Goal: Information Seeking & Learning: Learn about a topic

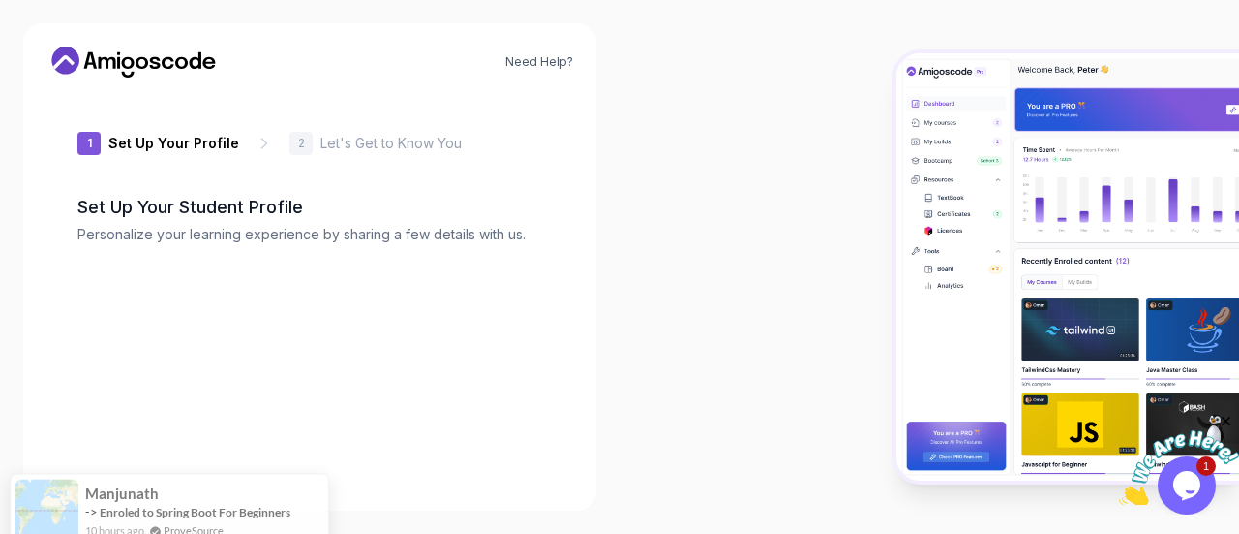
type input "fiercebisond1b20"
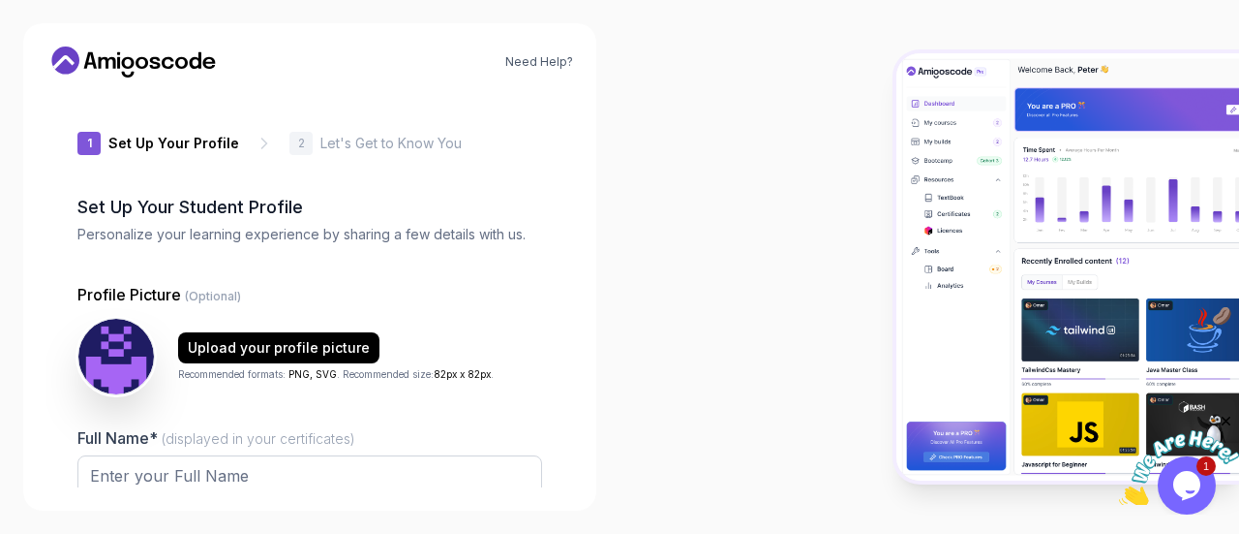
click at [266, 147] on div "1 Set Up Your Profile 2 Let's Get to Know You" at bounding box center [309, 143] width 465 height 23
click at [214, 135] on p "Set Up Your Profile" at bounding box center [173, 143] width 131 height 19
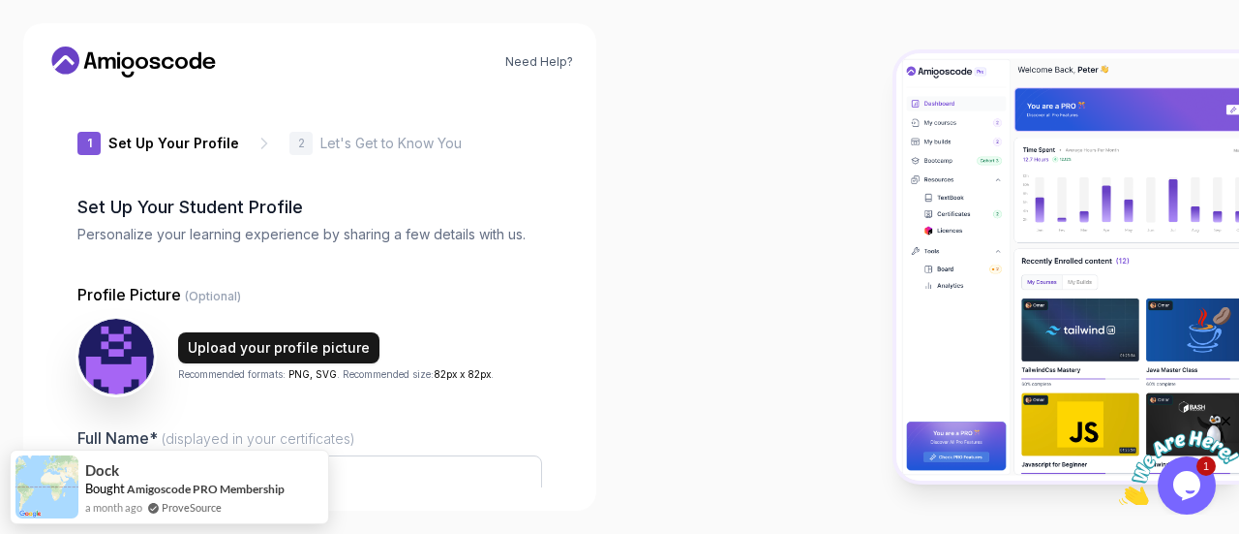
click at [234, 350] on div "Upload your profile picture" at bounding box center [279, 347] width 182 height 19
click at [325, 334] on button "Upload your profile picture" at bounding box center [278, 347] width 201 height 31
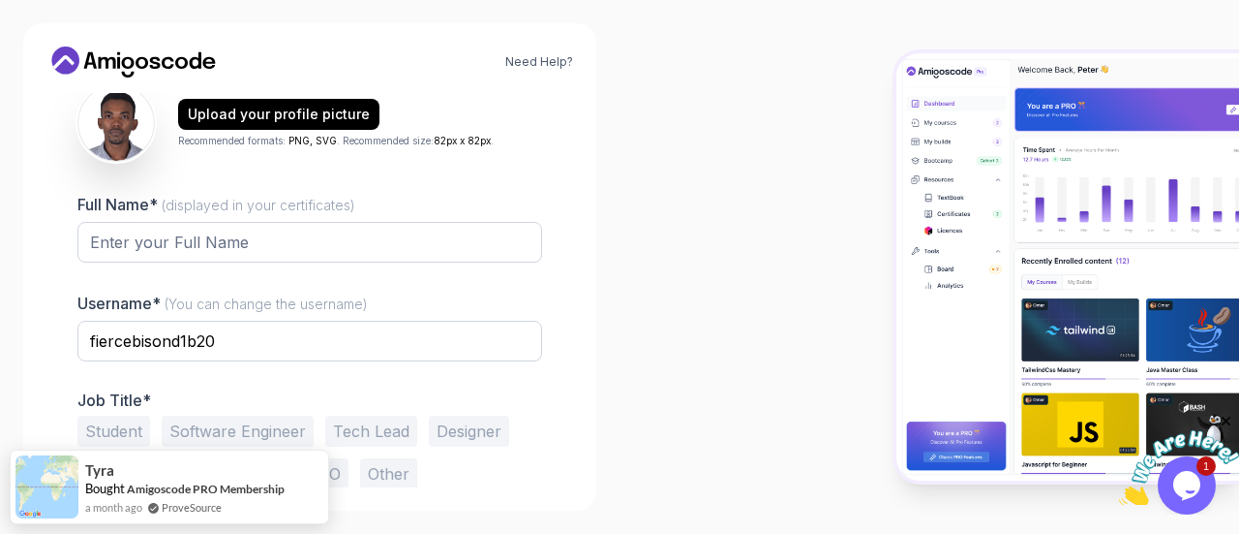
scroll to position [271, 0]
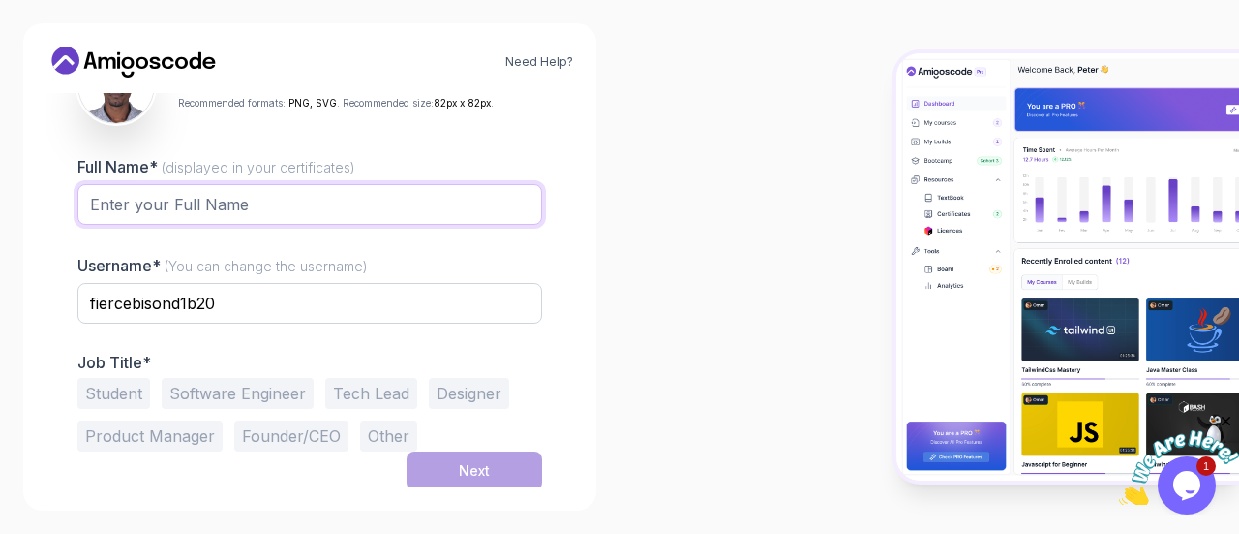
click at [339, 219] on input "Full Name* (displayed in your certificates)" at bounding box center [309, 204] width 465 height 41
type input "[PERSON_NAME]"
click at [145, 396] on button "Student" at bounding box center [113, 393] width 73 height 31
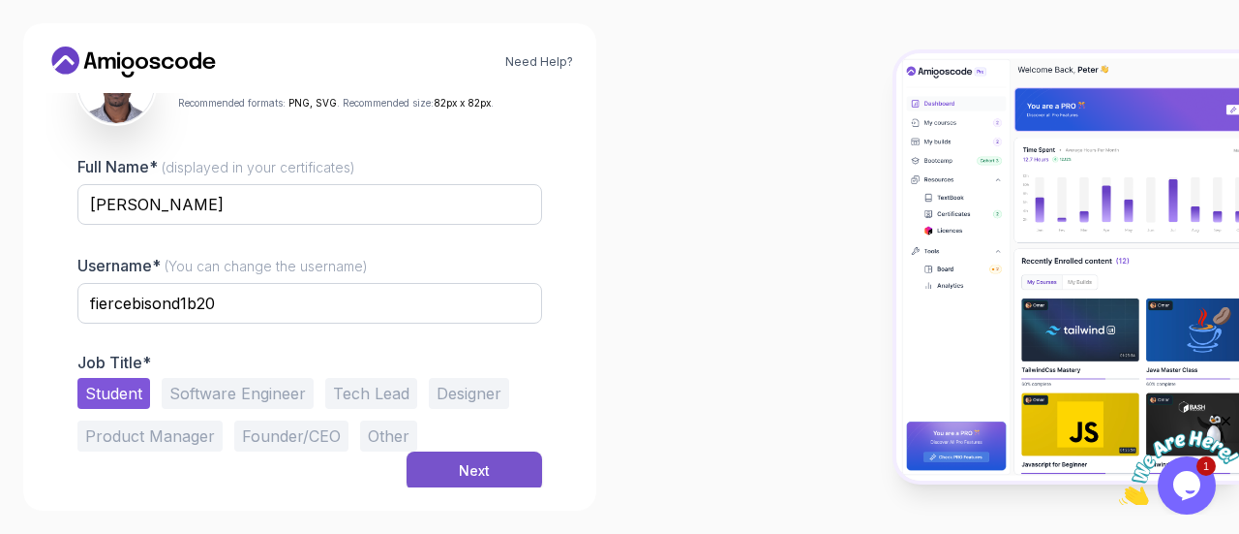
click at [515, 483] on button "Next" at bounding box center [475, 470] width 136 height 39
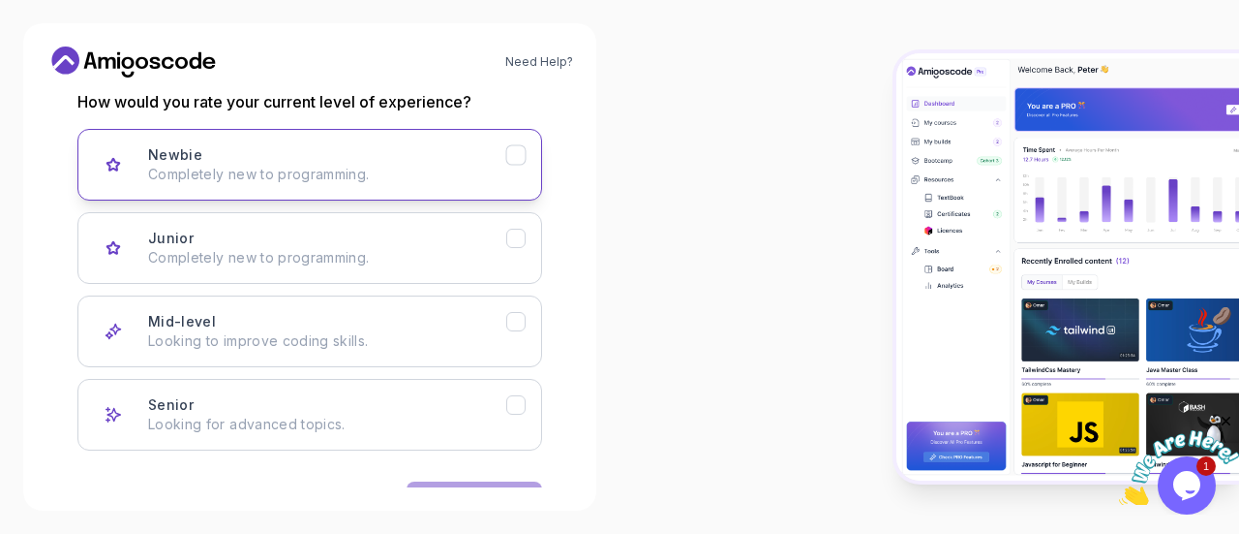
click at [519, 154] on icon "Newbie" at bounding box center [515, 155] width 11 height 8
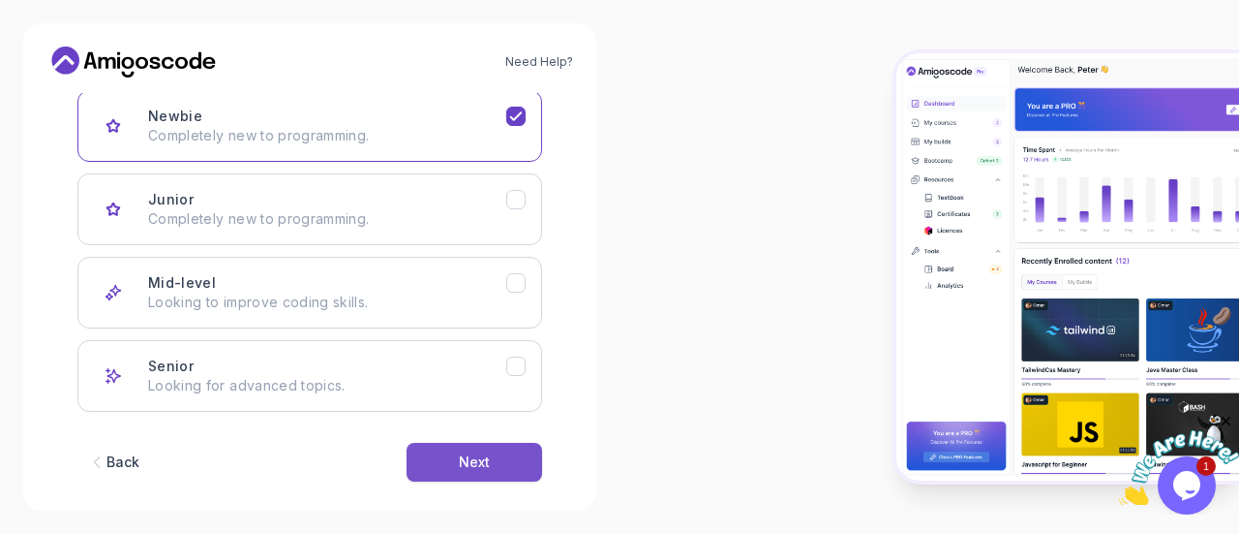
click at [489, 464] on div "Next" at bounding box center [474, 461] width 31 height 19
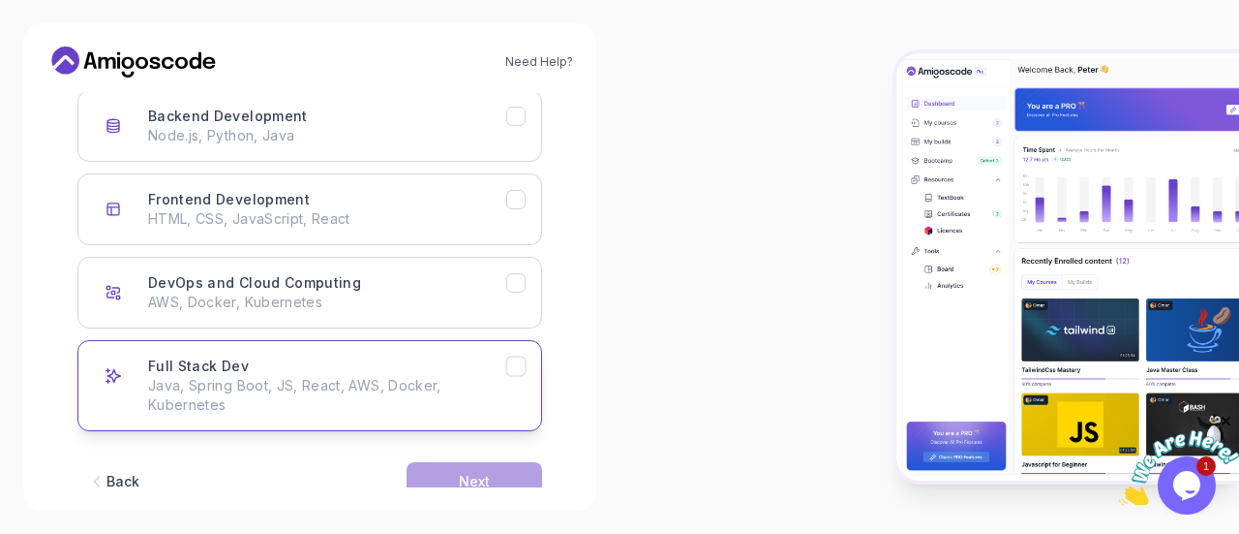
click at [525, 357] on icon "Full Stack Dev" at bounding box center [516, 366] width 18 height 18
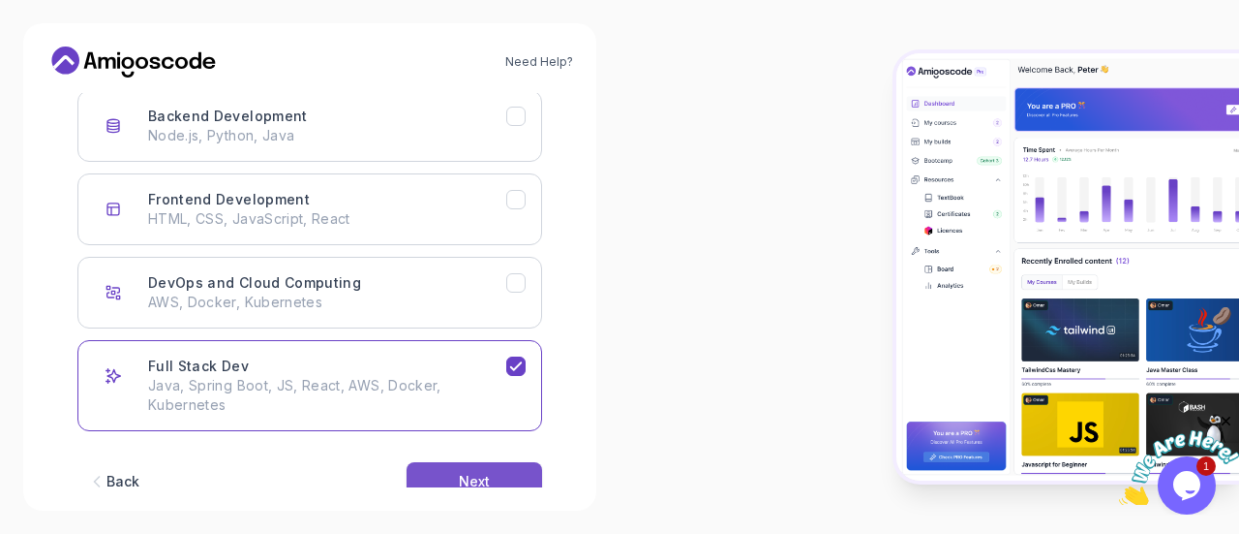
click at [484, 472] on div "Next" at bounding box center [474, 481] width 31 height 19
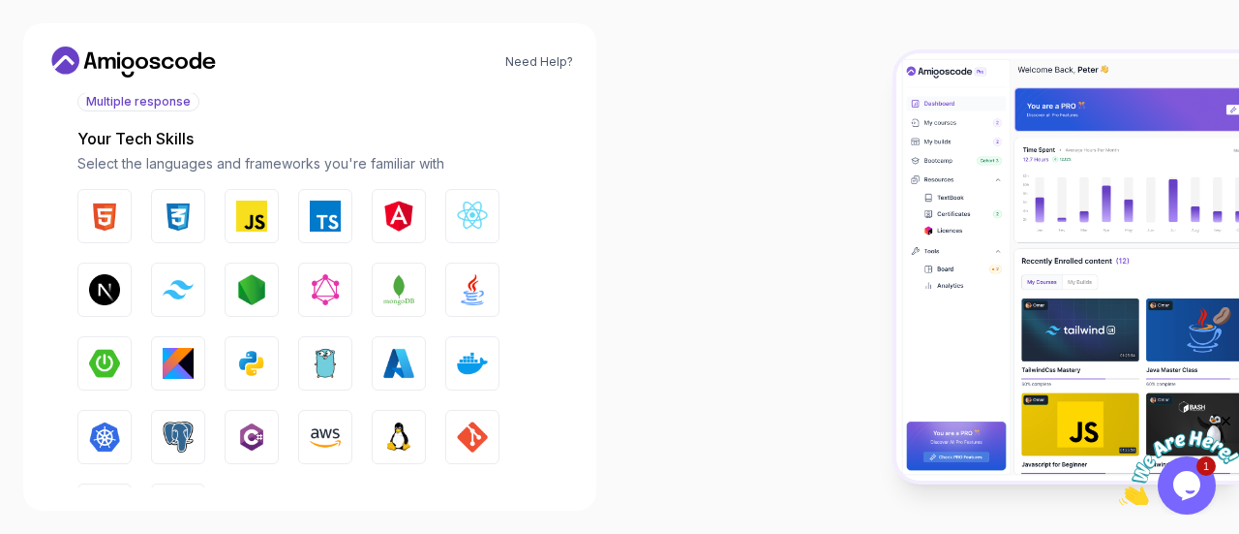
scroll to position [230, 0]
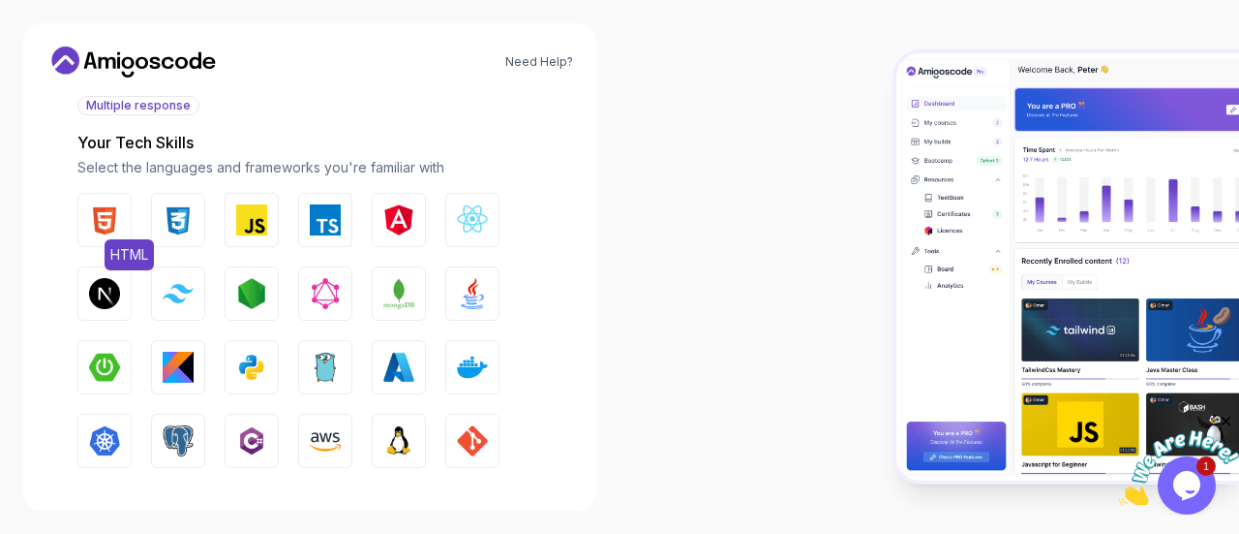
click at [101, 233] on img "button" at bounding box center [104, 219] width 31 height 31
click at [168, 227] on img "button" at bounding box center [178, 219] width 31 height 31
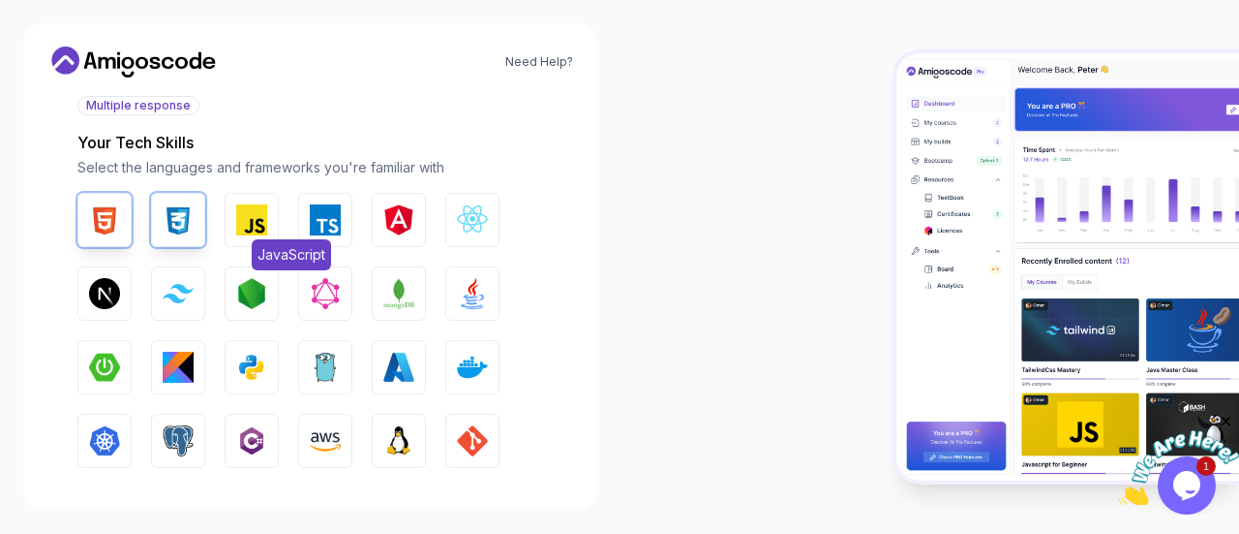
click at [241, 220] on img "button" at bounding box center [251, 219] width 31 height 31
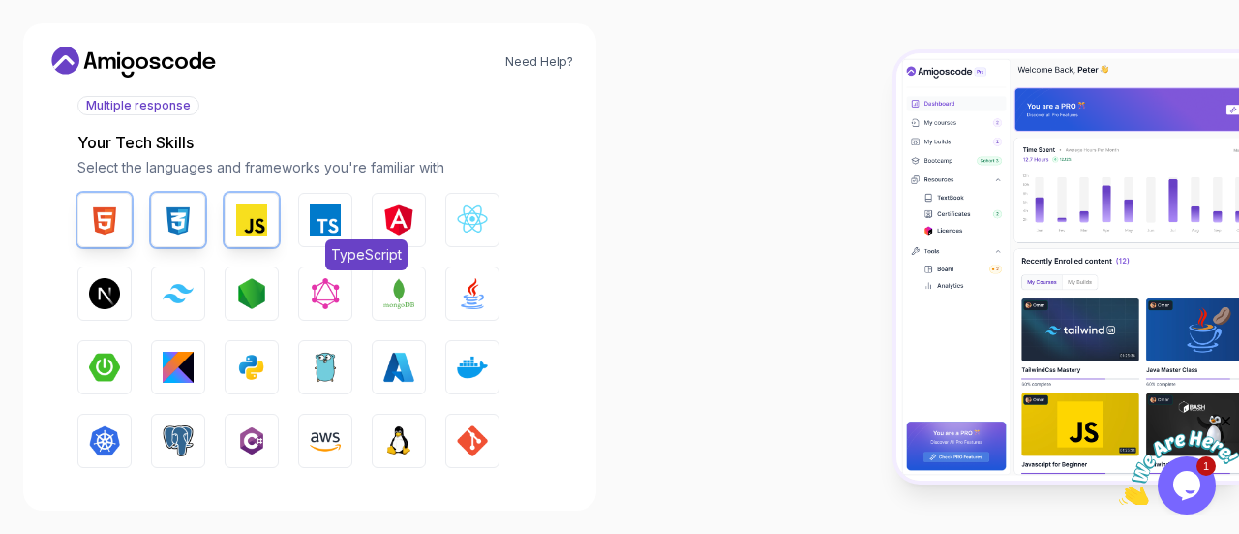
click at [322, 206] on img "button" at bounding box center [325, 219] width 31 height 31
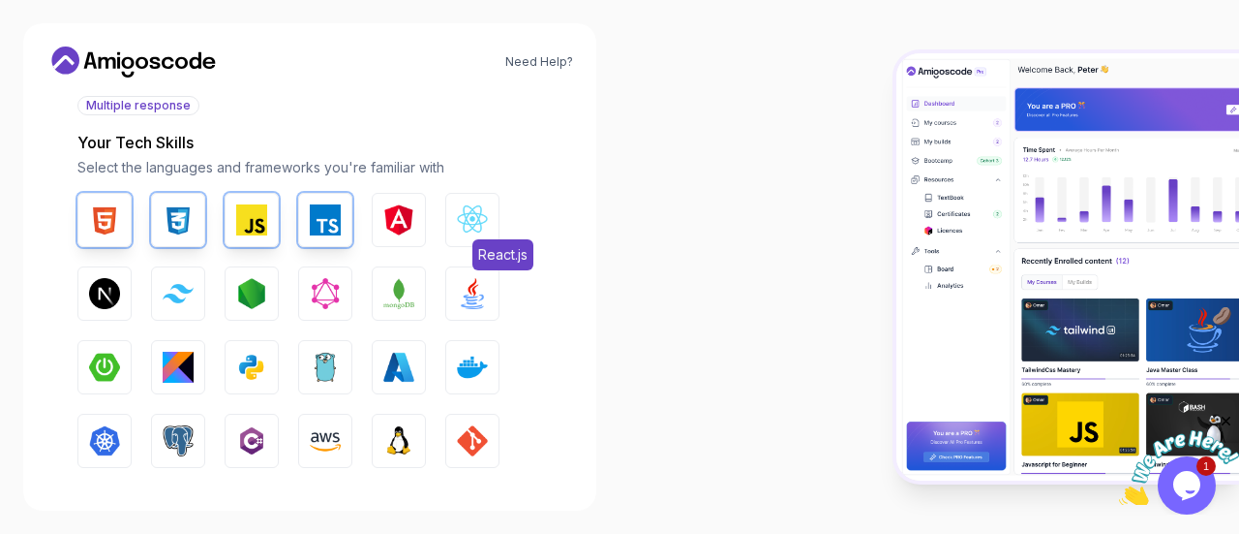
click at [467, 221] on img "button" at bounding box center [472, 219] width 31 height 31
click at [244, 293] on img "button" at bounding box center [251, 293] width 31 height 31
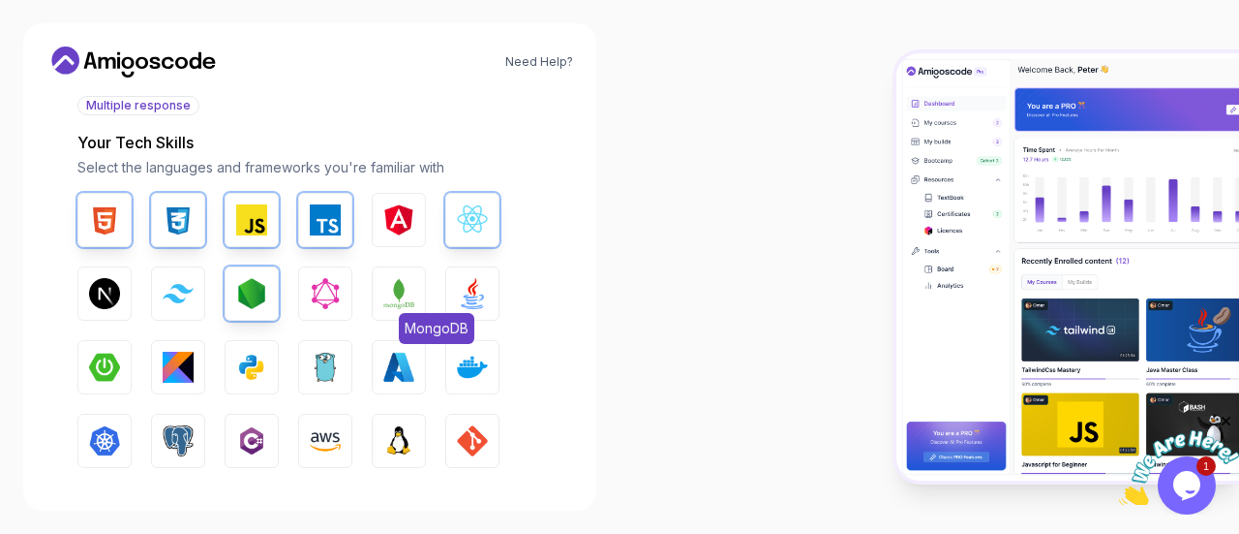
click at [382, 295] on button "MongoDB" at bounding box center [399, 293] width 54 height 54
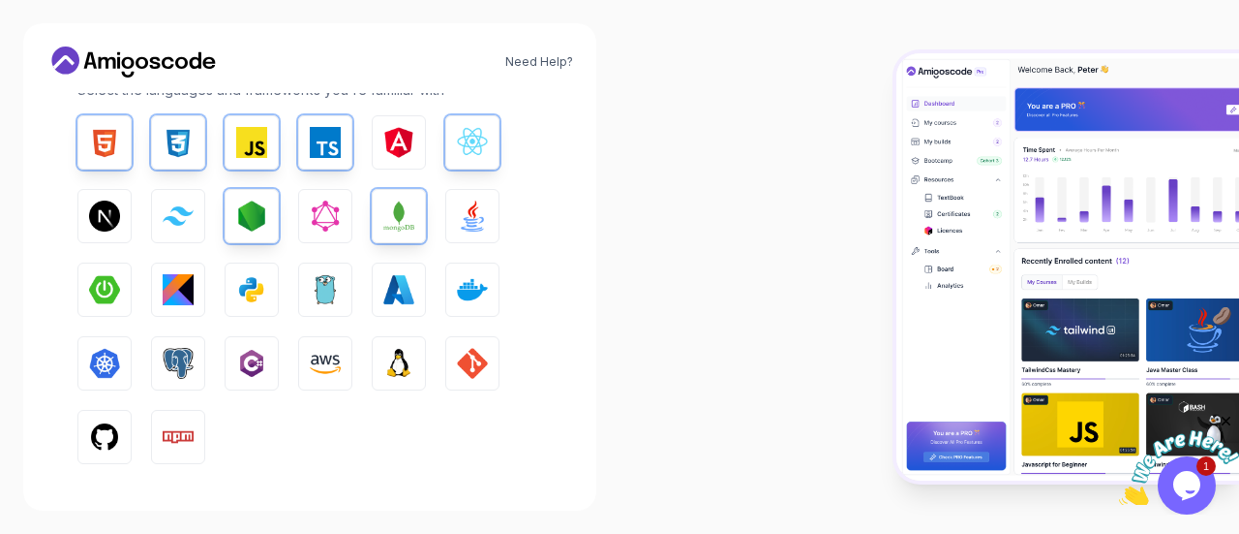
scroll to position [347, 0]
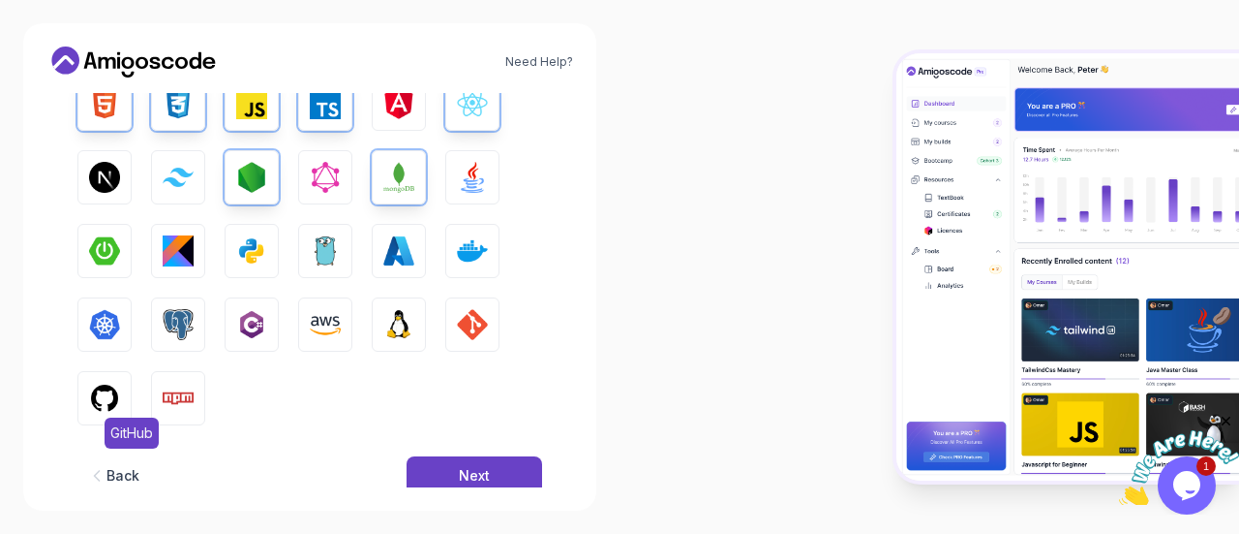
click at [116, 392] on img "button" at bounding box center [104, 397] width 31 height 31
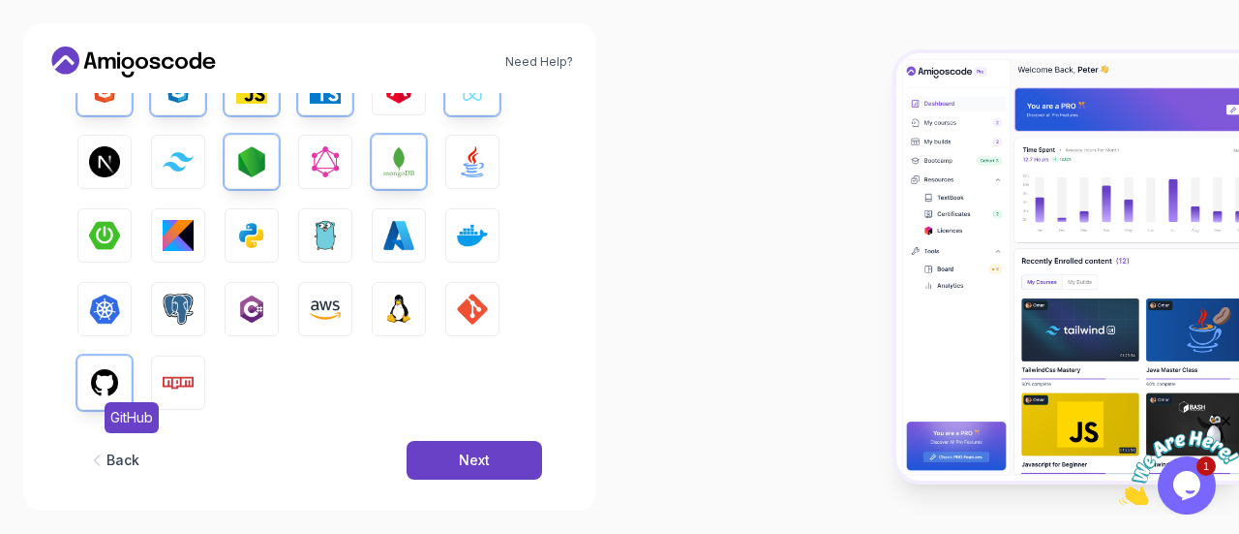
scroll to position [385, 0]
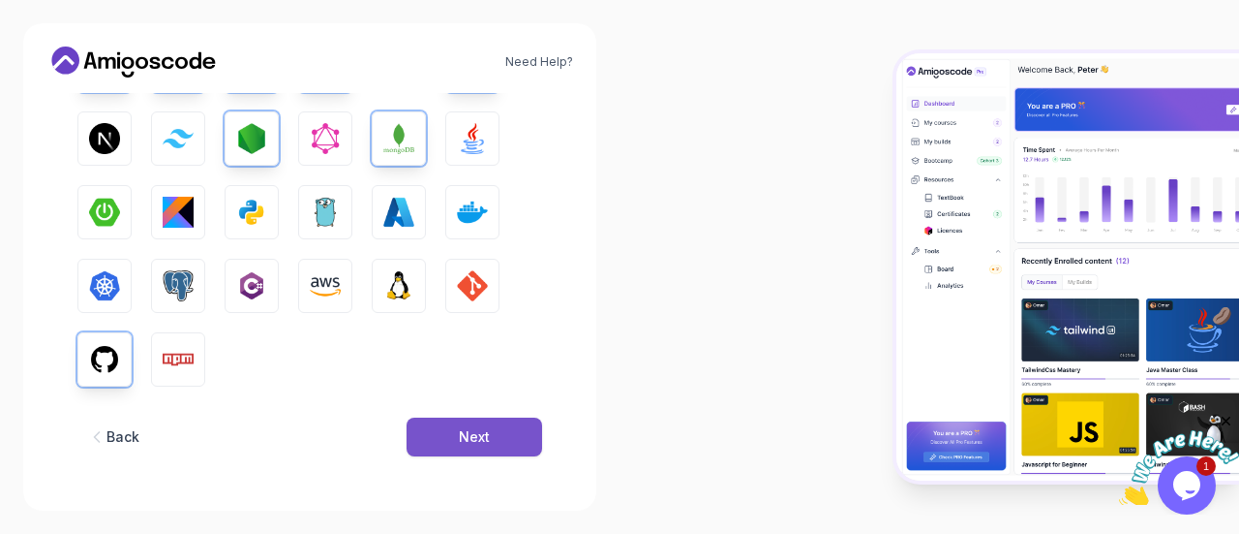
click at [419, 439] on button "Next" at bounding box center [475, 436] width 136 height 39
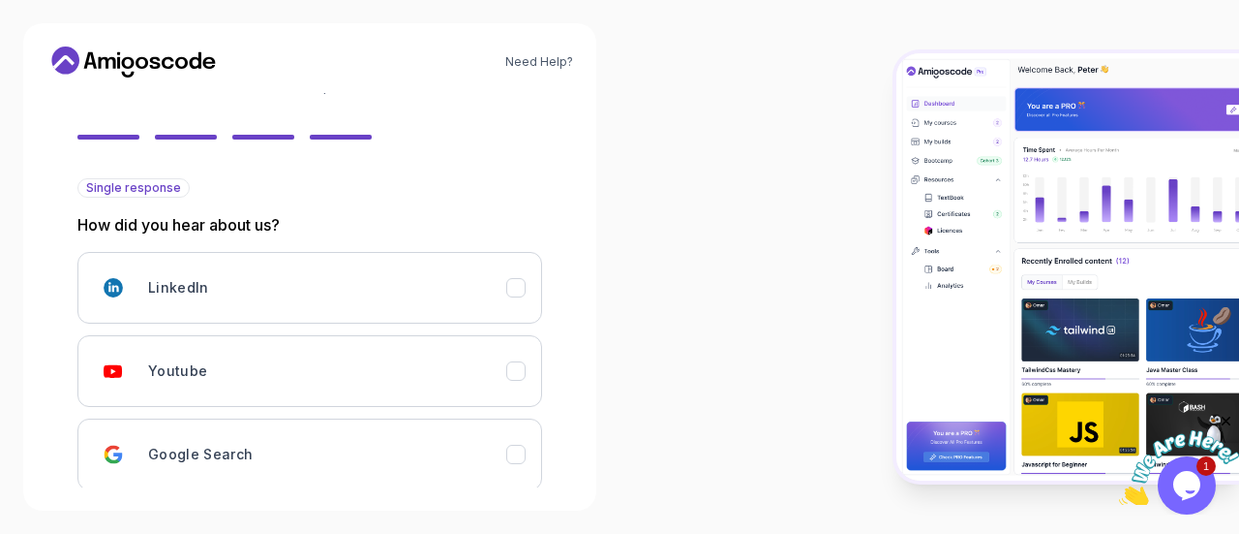
scroll to position [150, 0]
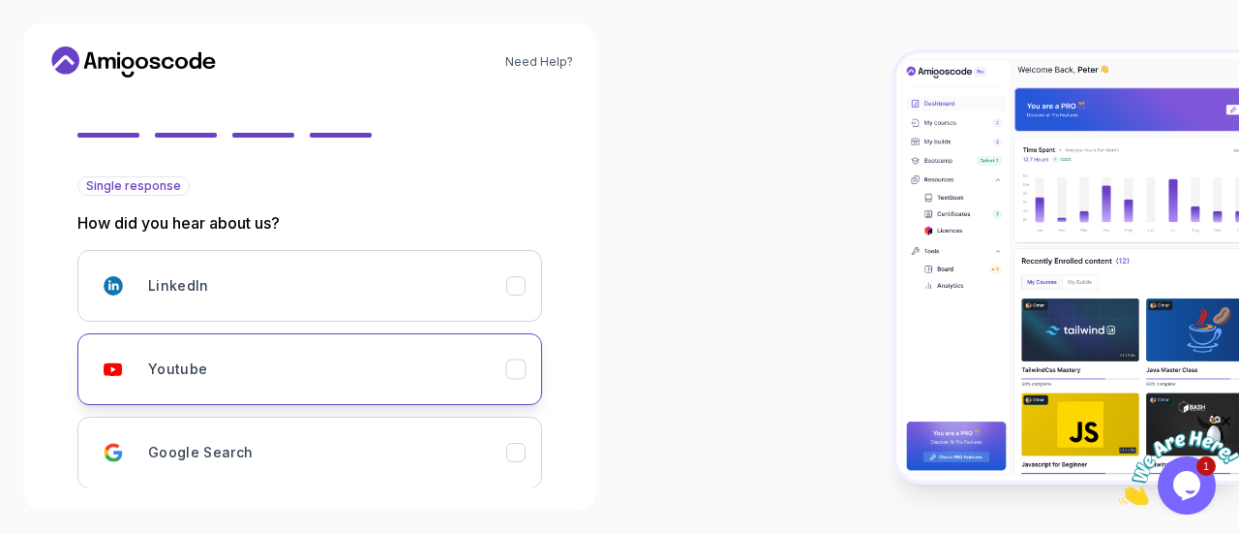
click at [438, 352] on div "Youtube" at bounding box center [327, 369] width 358 height 39
click at [584, 355] on div "Need Help? 2 Let's Get to Know You 1 Set Up Your Profile 2 Let's Get to Know Yo…" at bounding box center [309, 266] width 573 height 487
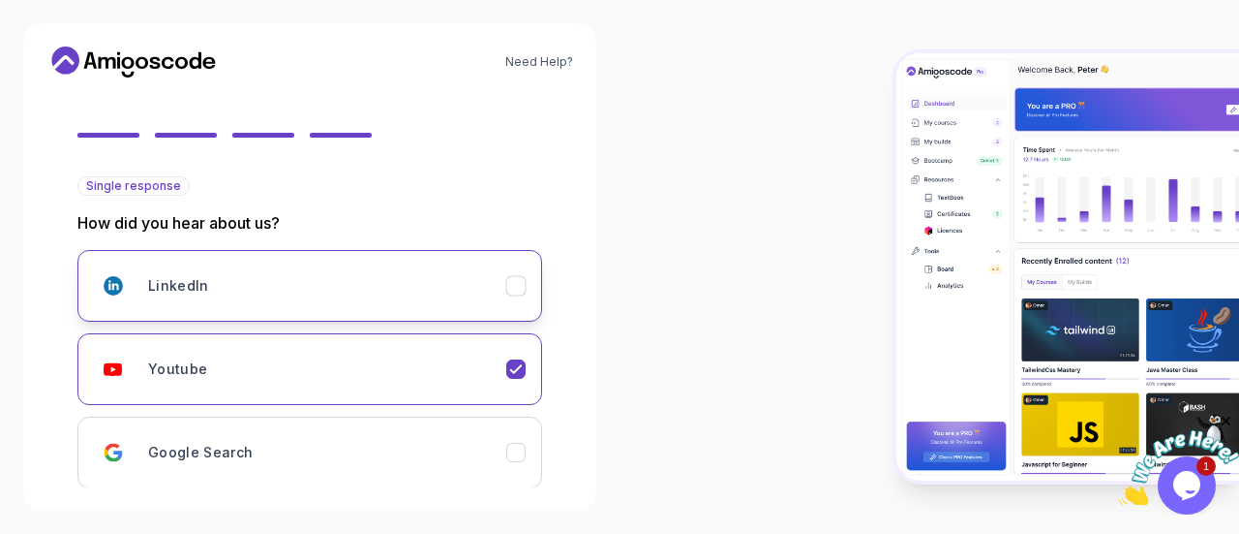
click at [521, 297] on button "LinkedIn" at bounding box center [309, 286] width 465 height 72
click at [509, 361] on icon "Youtube" at bounding box center [516, 369] width 18 height 18
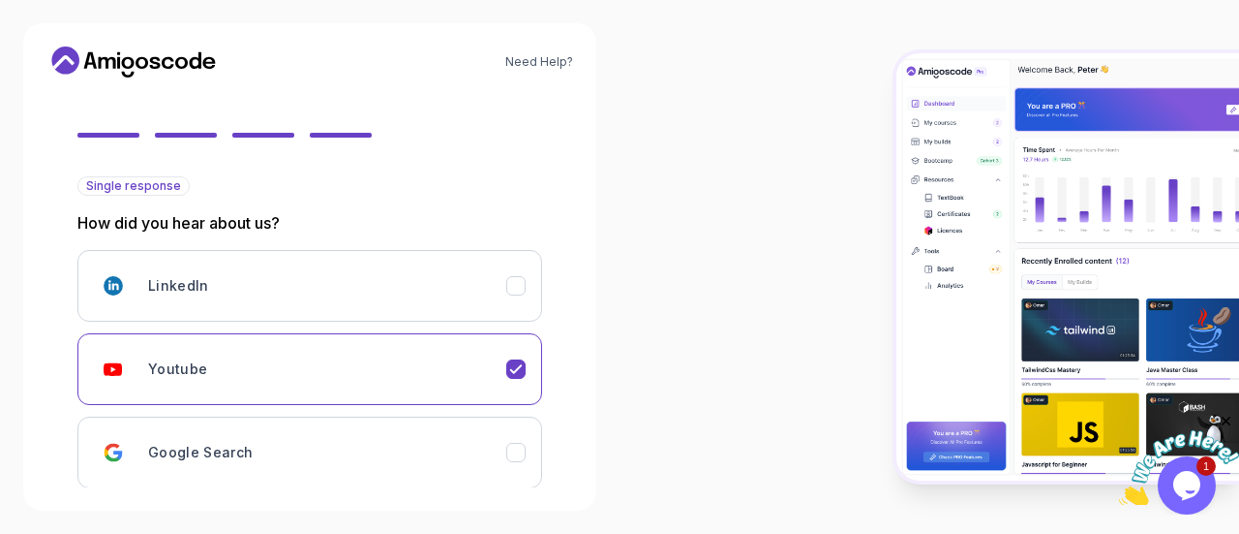
click at [573, 363] on div "Need Help? 2 Let's Get to Know You 1 Set Up Your Profile 2 Let's Get to Know Yo…" at bounding box center [309, 266] width 573 height 487
click at [569, 431] on div "2 Let's Get to Know You 1 Set Up Your Profile 2 Let's Get to Know You Getting t…" at bounding box center [309, 290] width 527 height 394
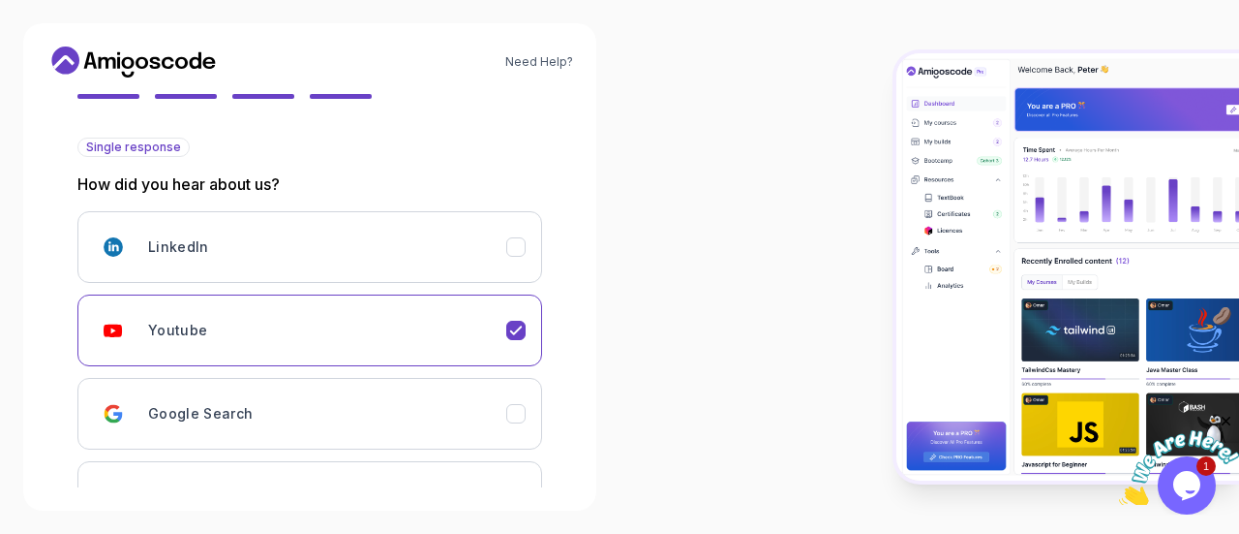
scroll to position [344, 0]
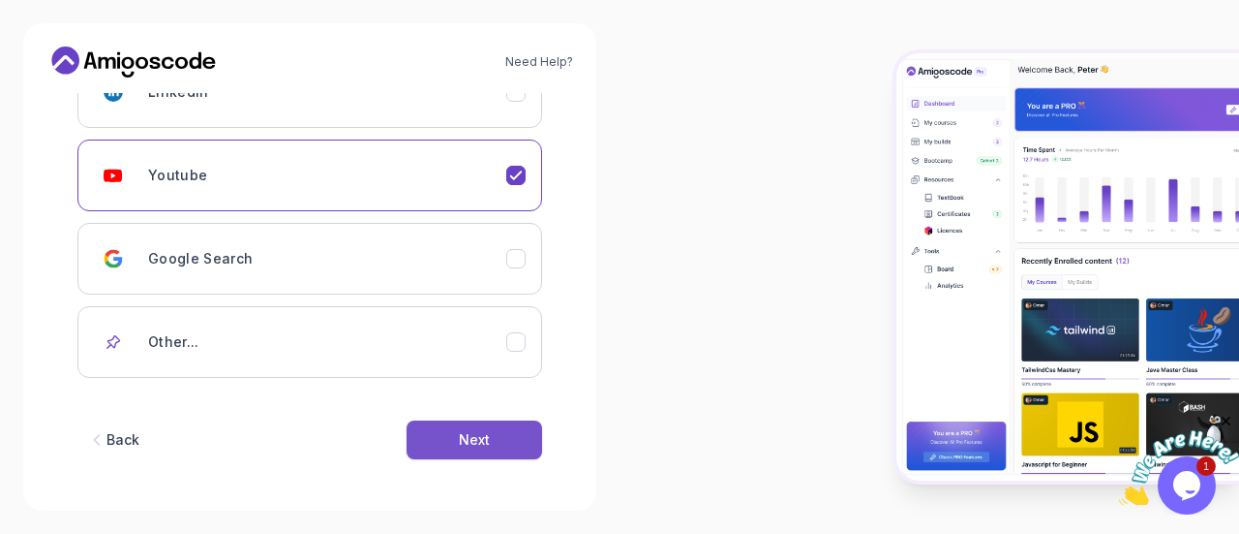
click at [461, 442] on div "Next" at bounding box center [474, 439] width 31 height 19
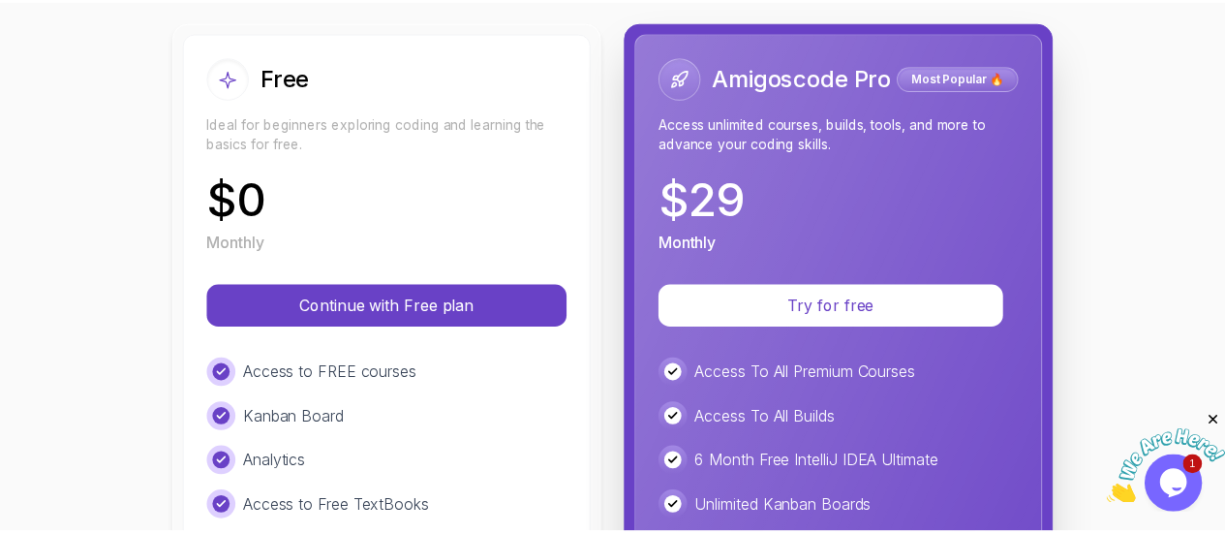
scroll to position [206, 0]
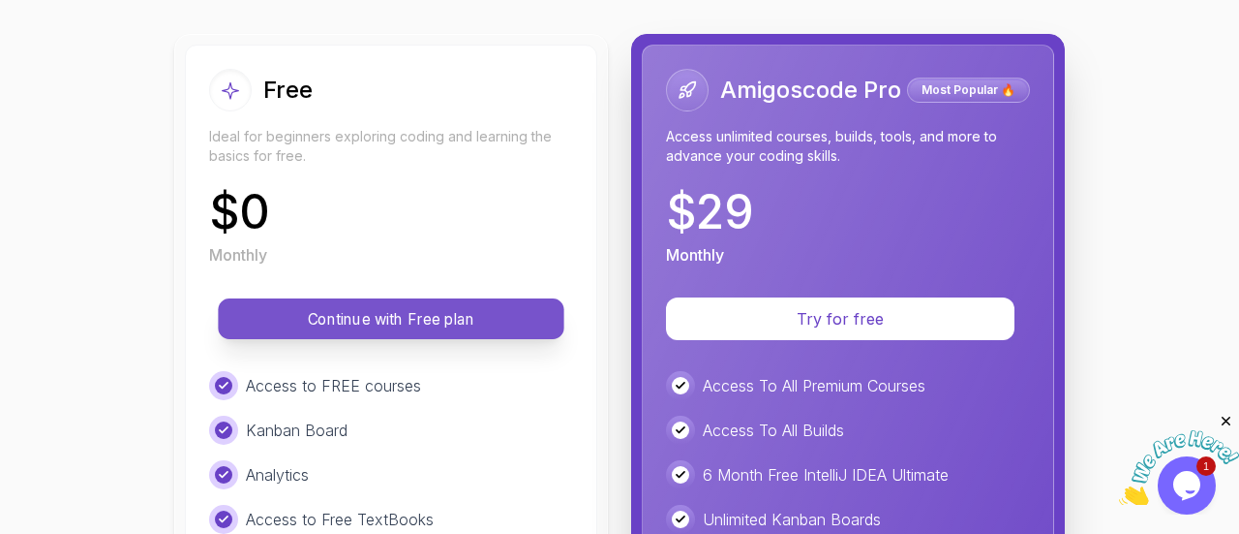
click at [381, 321] on p "Continue with Free plan" at bounding box center [391, 319] width 302 height 22
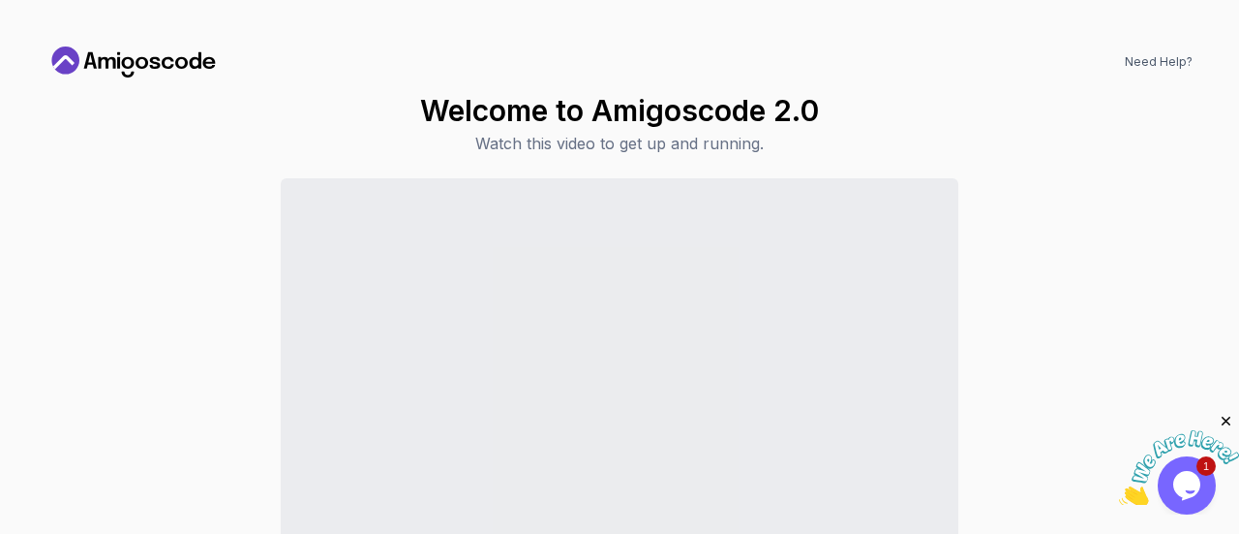
click at [982, 285] on div "Continue to Dashboard" at bounding box center [619, 407] width 1146 height 459
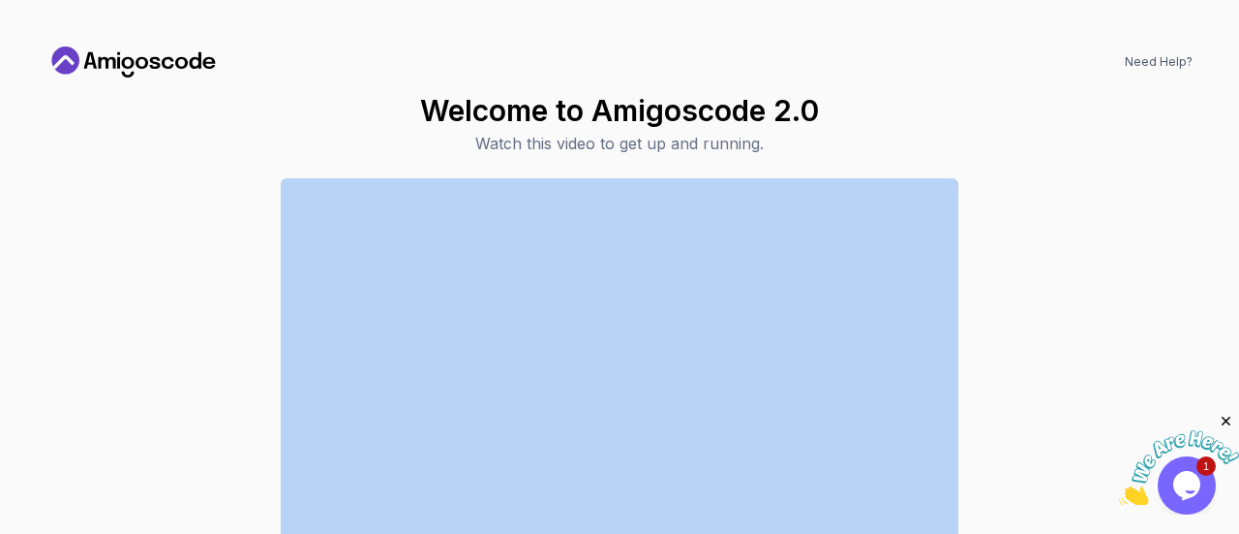
click at [1090, 244] on div "Continue to Dashboard" at bounding box center [619, 407] width 1146 height 459
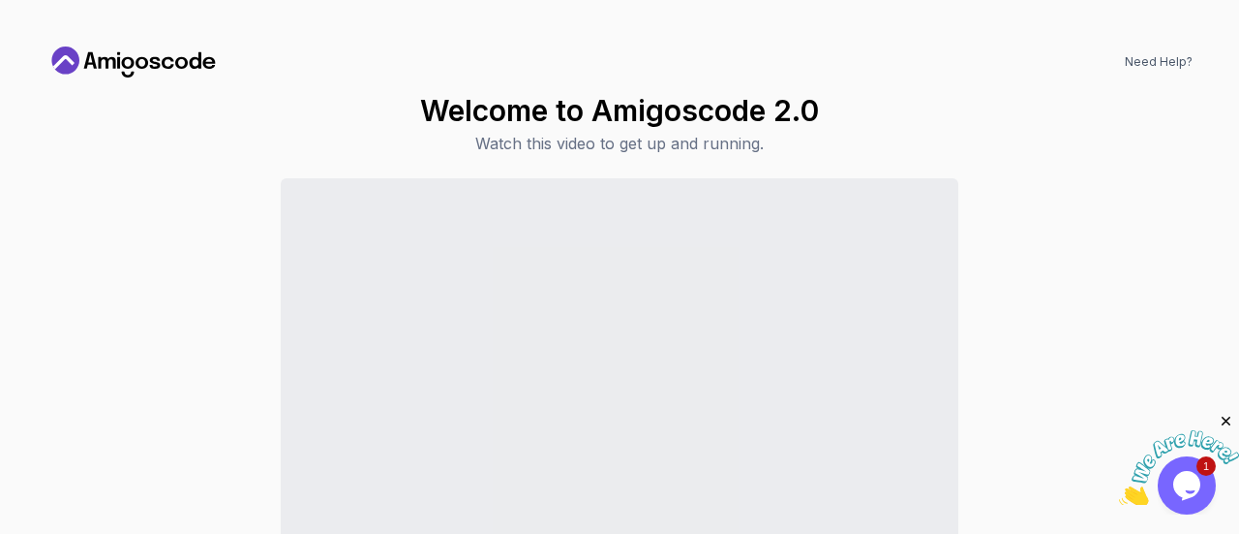
click at [1228, 420] on icon "Close" at bounding box center [1226, 420] width 17 height 17
click at [1121, 421] on div "Continue to Dashboard" at bounding box center [619, 407] width 1146 height 459
click at [1125, 327] on div "Continue to Dashboard" at bounding box center [619, 407] width 1146 height 459
click at [1096, 190] on div "Continue to Dashboard" at bounding box center [619, 407] width 1146 height 459
click at [159, 67] on icon at bounding box center [133, 61] width 174 height 31
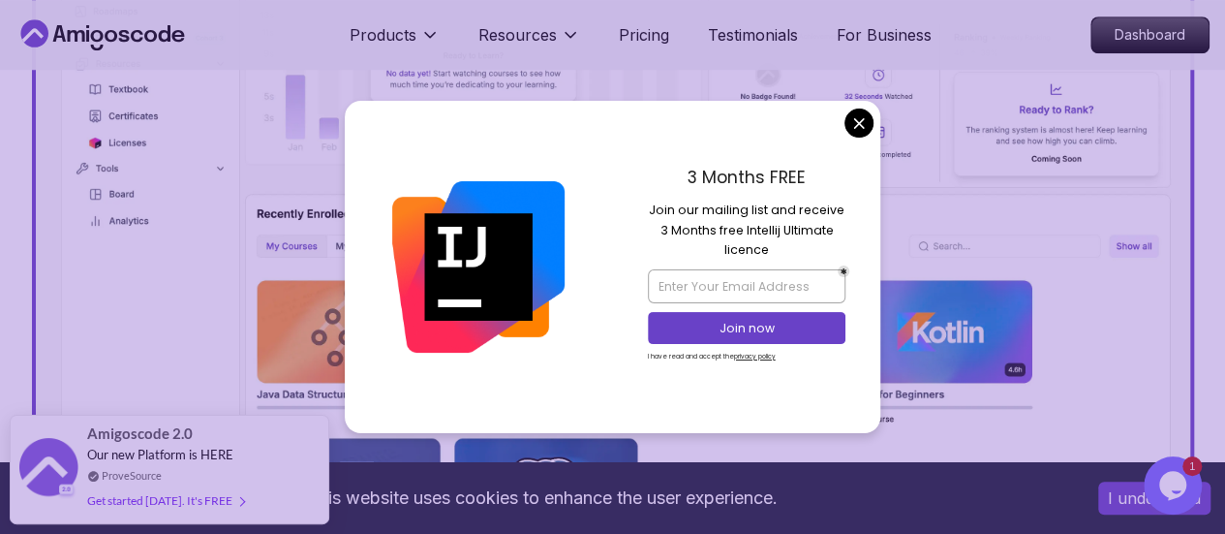
scroll to position [968, 0]
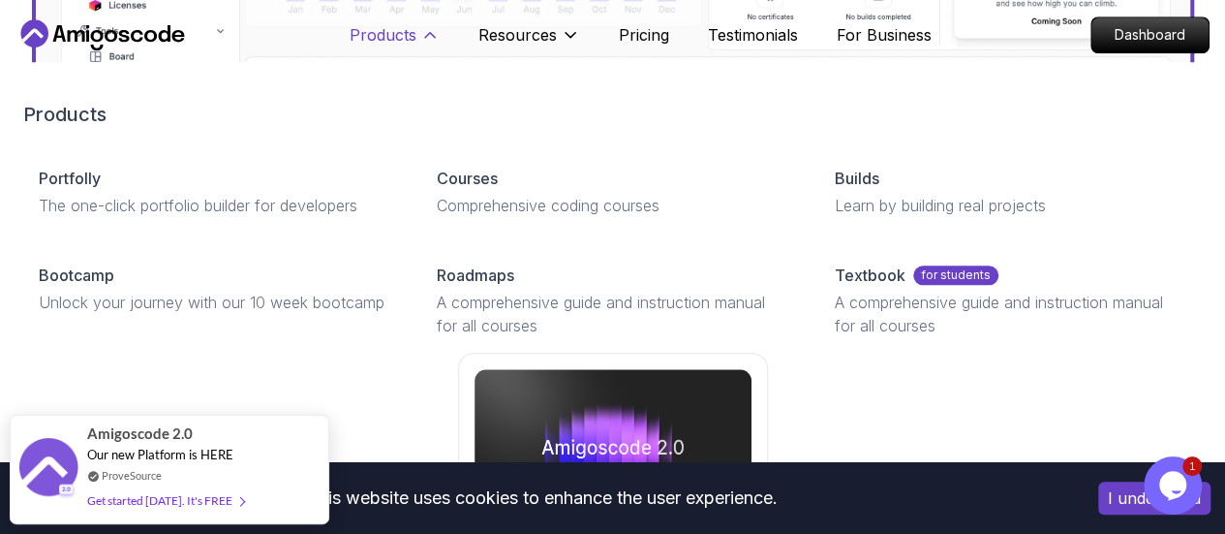
click at [409, 41] on p "Products" at bounding box center [383, 34] width 67 height 23
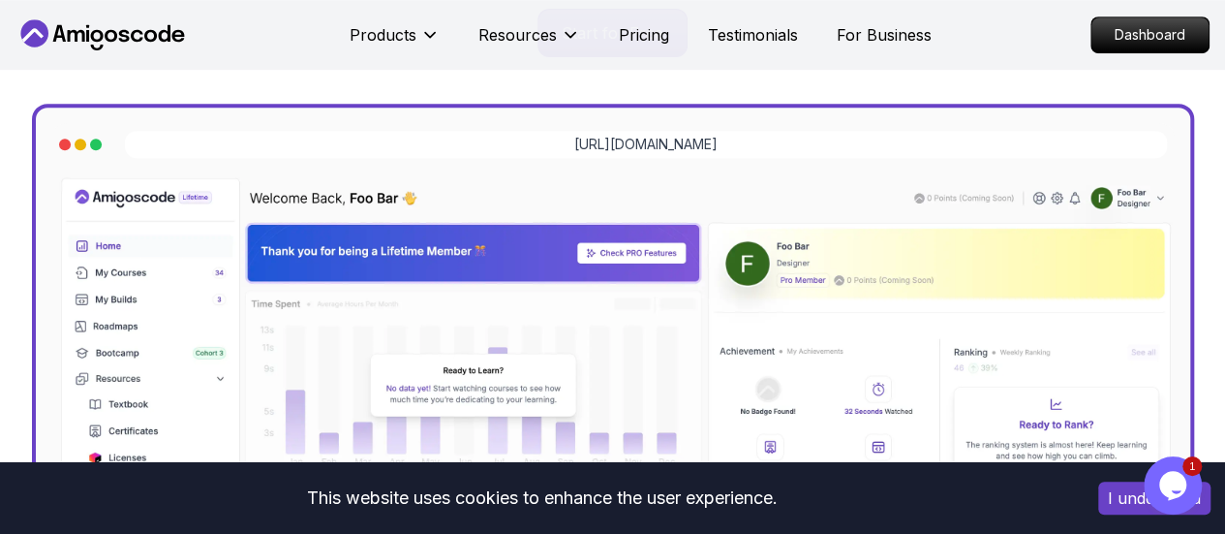
scroll to position [504, 0]
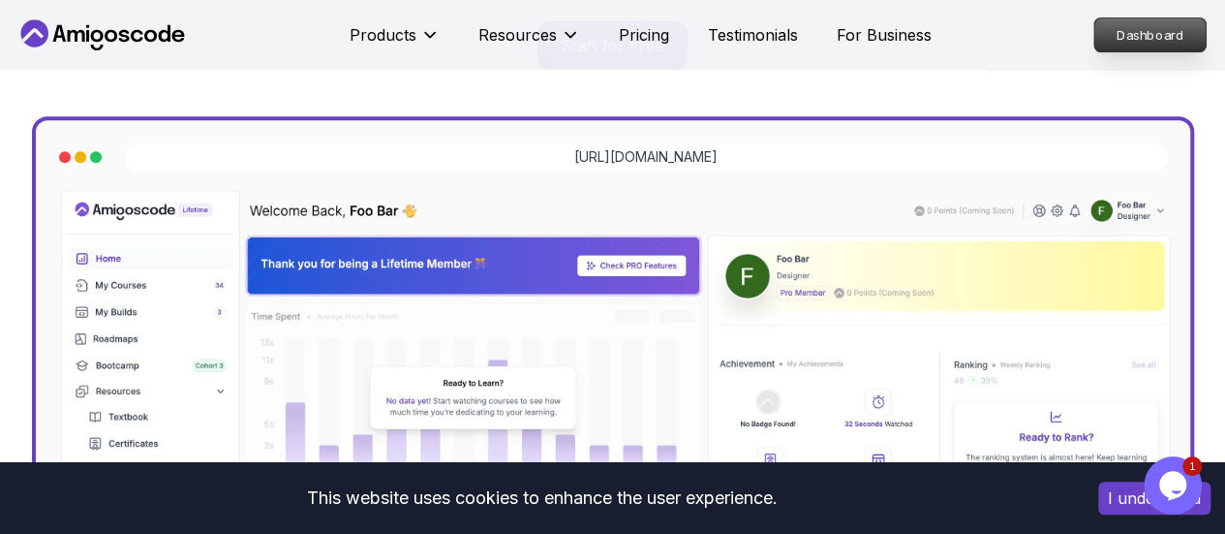
click at [1133, 41] on p "Dashboard" at bounding box center [1149, 34] width 111 height 33
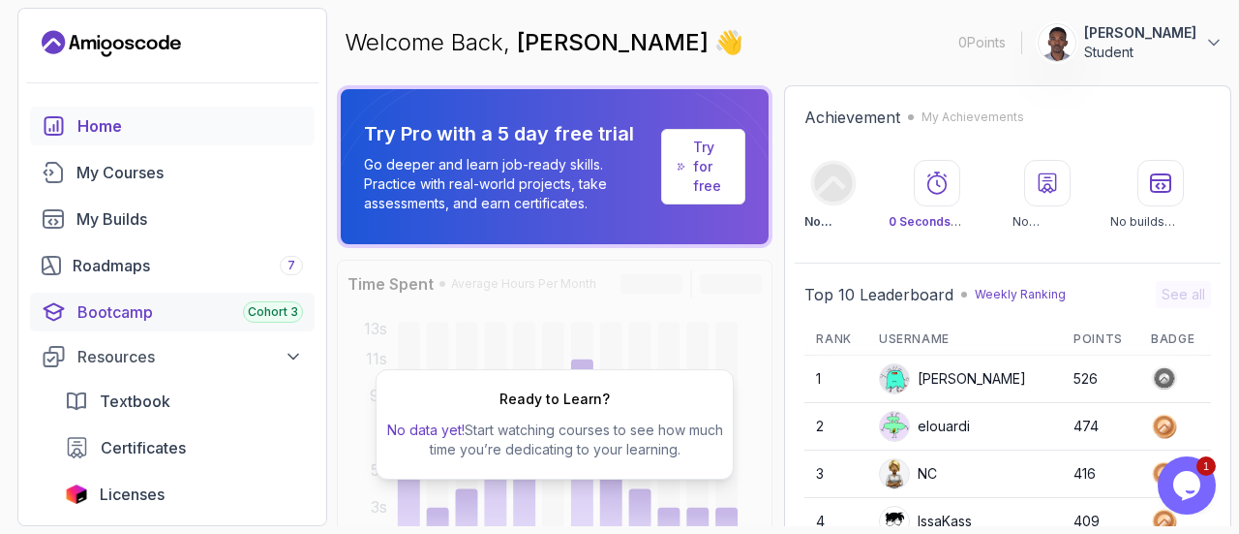
click at [211, 309] on div "Bootcamp Cohort 3" at bounding box center [190, 311] width 226 height 23
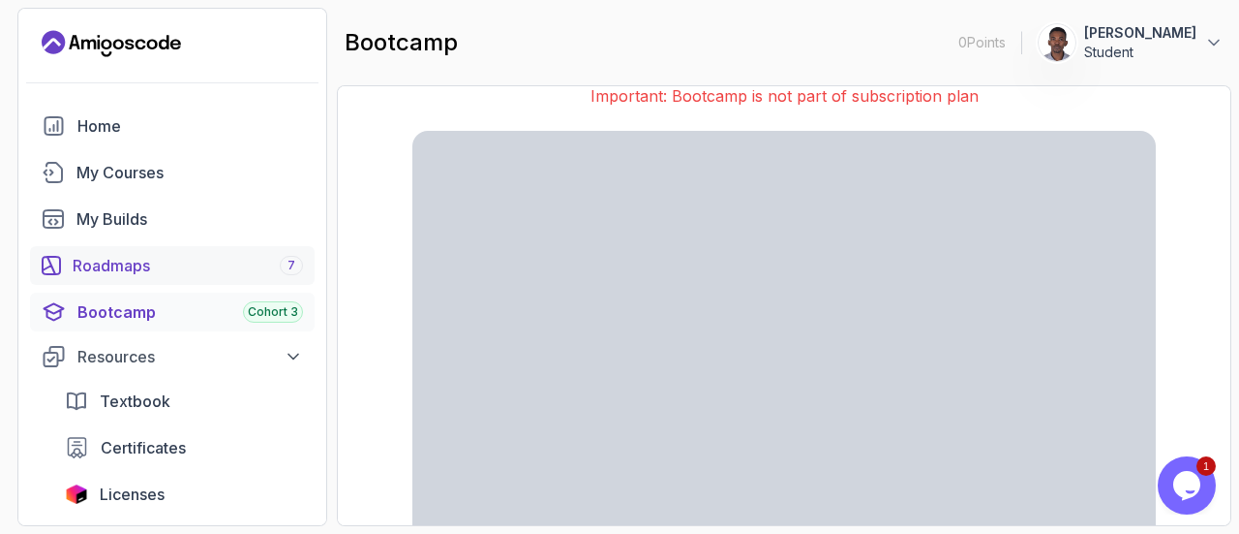
click at [143, 268] on div "Roadmaps 7" at bounding box center [188, 265] width 230 height 23
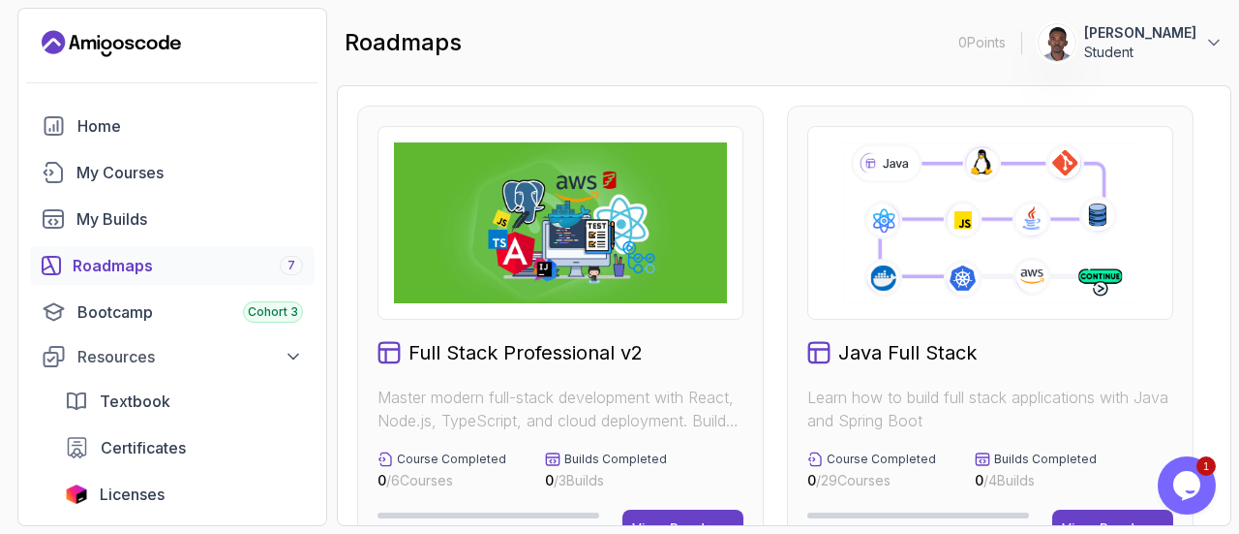
scroll to position [39, 0]
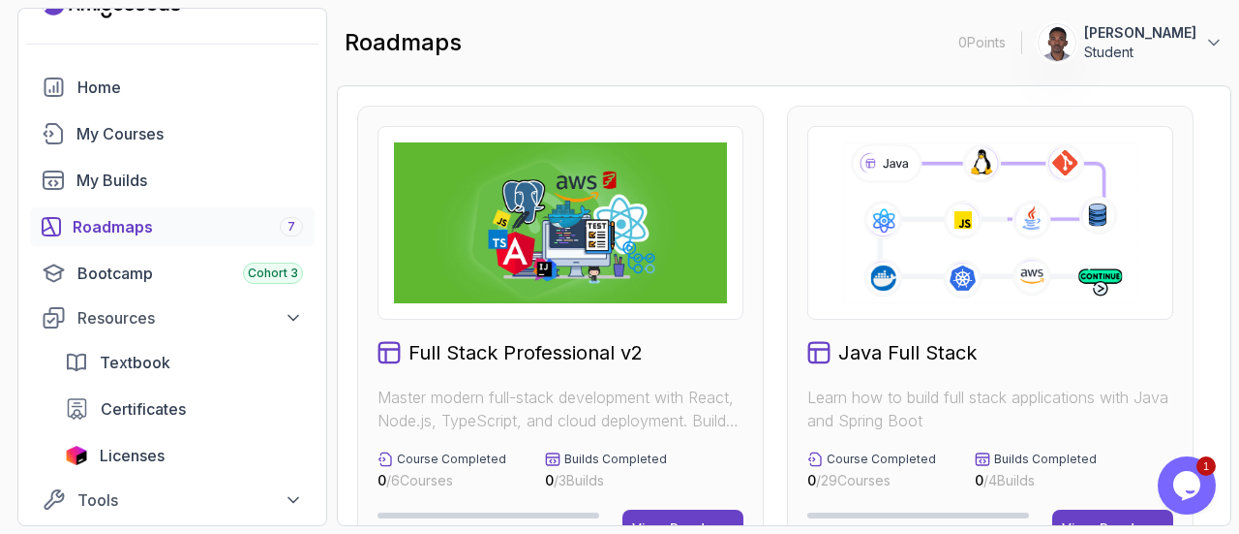
click at [1228, 291] on div "Full Stack Professional v2 Master modern full-stack development with React, Nod…" at bounding box center [784, 305] width 895 height 441
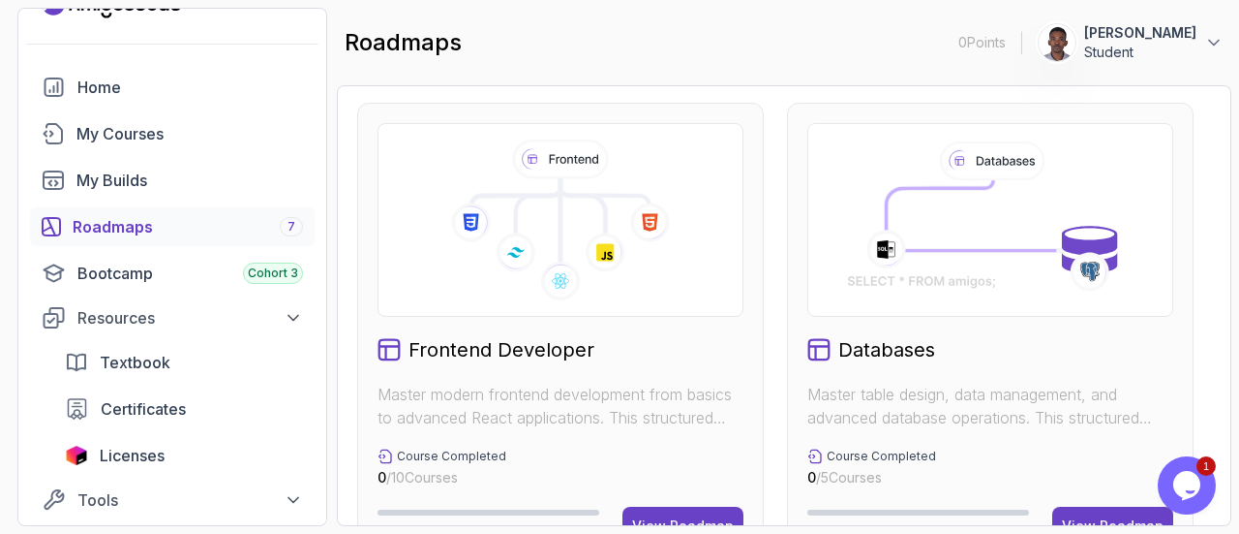
scroll to position [1053, 0]
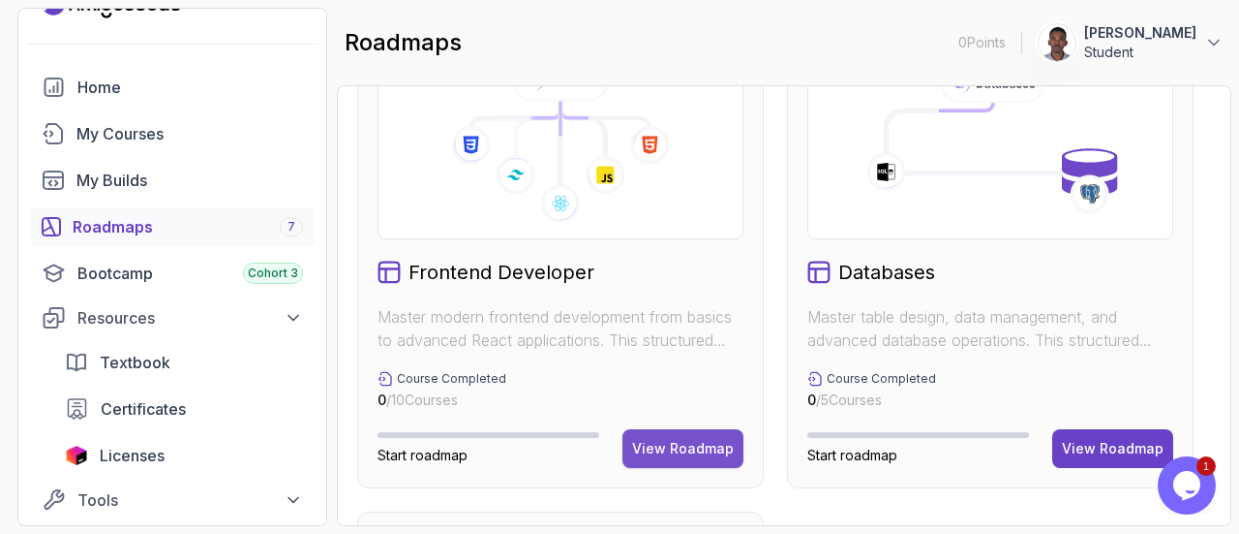
click at [710, 460] on button "View Roadmap" at bounding box center [683, 448] width 121 height 39
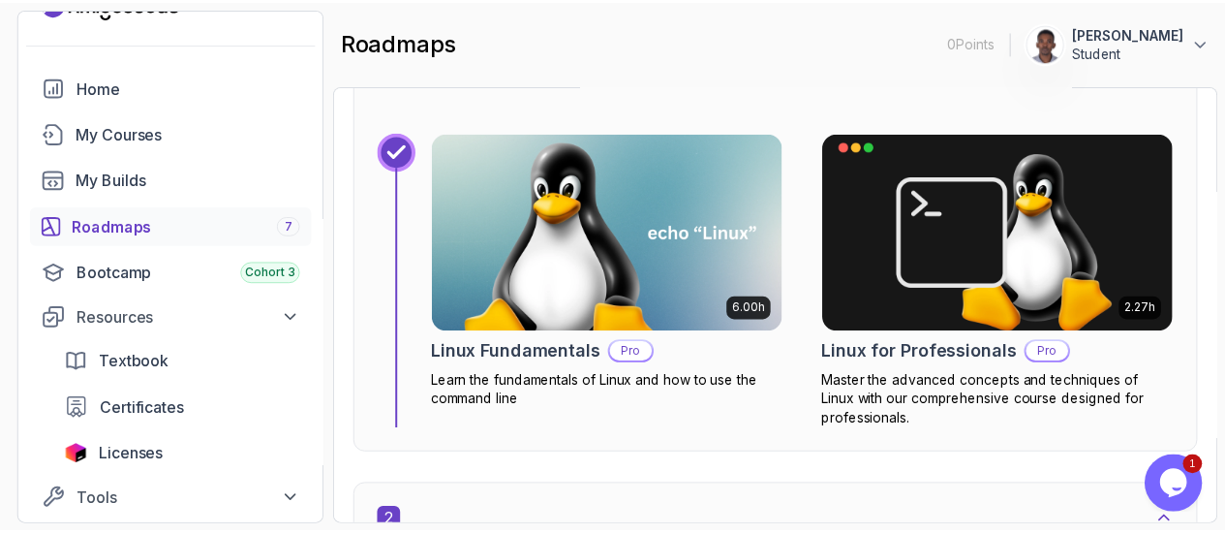
scroll to position [930, 0]
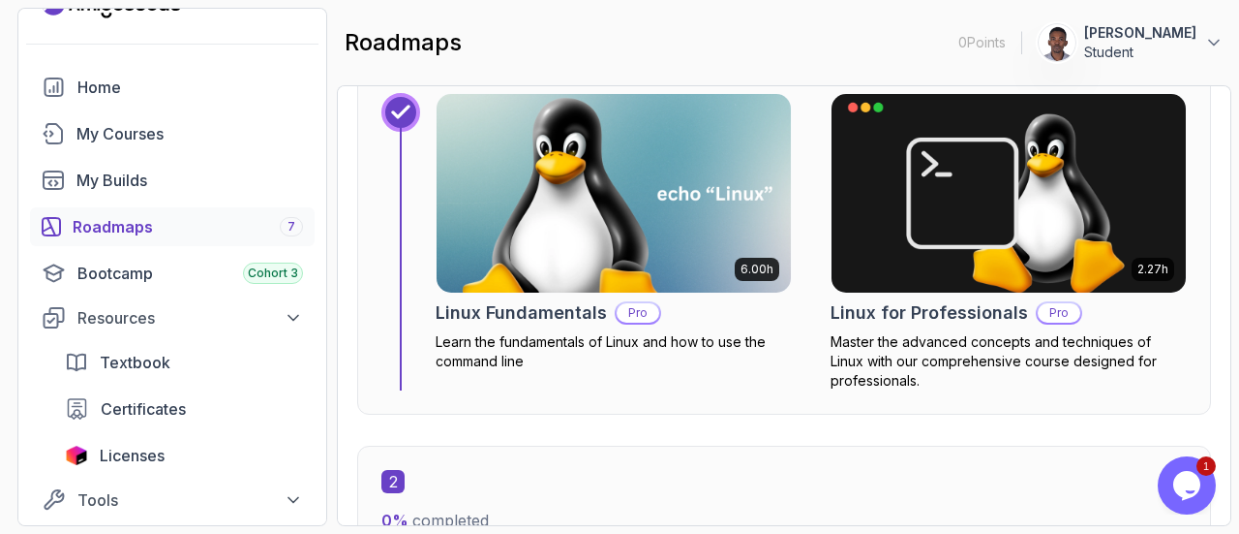
click at [556, 335] on p "Learn the fundamentals of Linux and how to use the command line" at bounding box center [614, 351] width 356 height 39
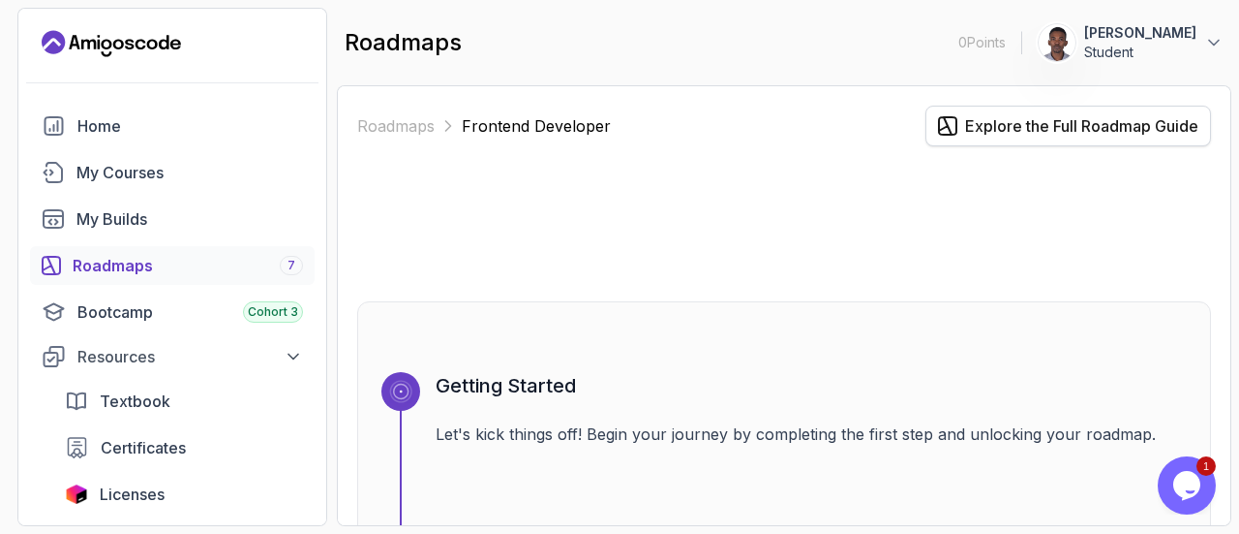
click at [1018, 120] on div "Explore the Full Roadmap Guide" at bounding box center [1081, 125] width 233 height 23
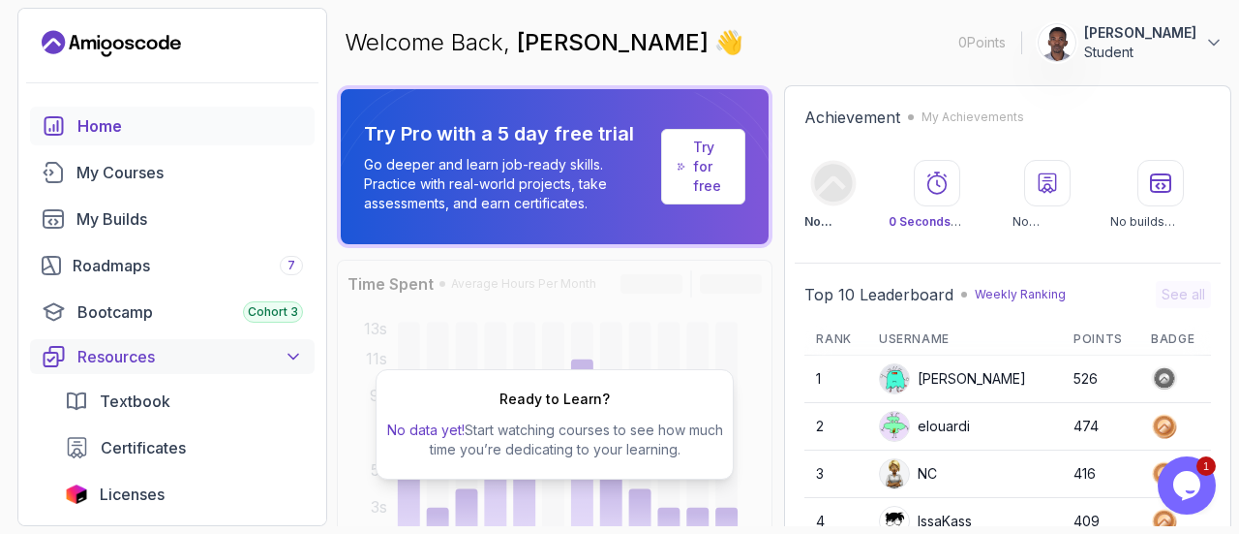
click at [201, 353] on div "Resources" at bounding box center [190, 356] width 226 height 23
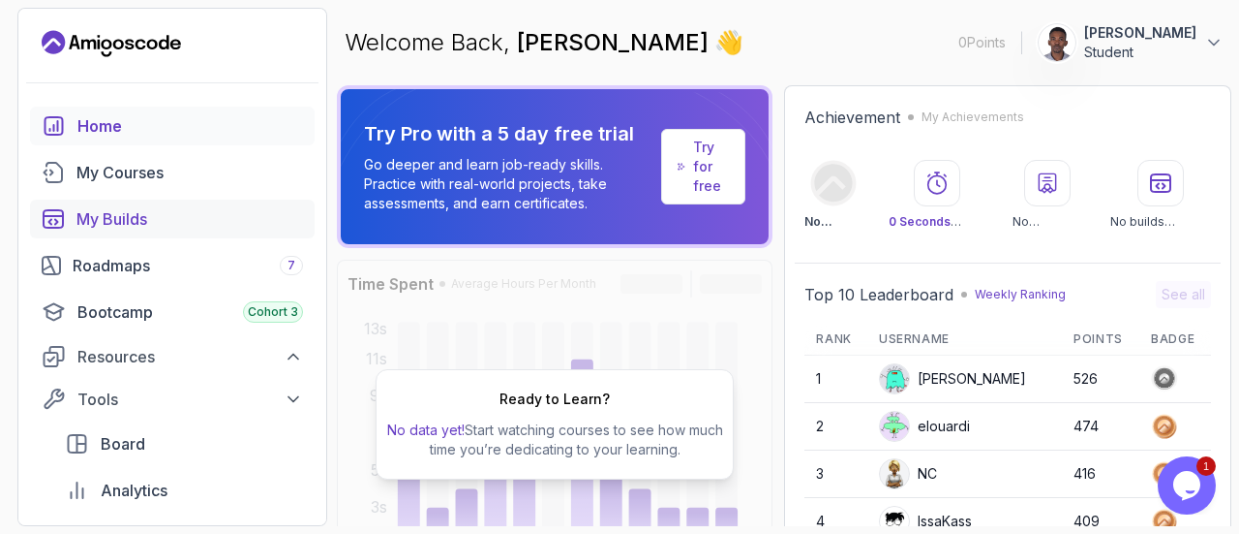
click at [178, 224] on div "My Builds" at bounding box center [189, 218] width 227 height 23
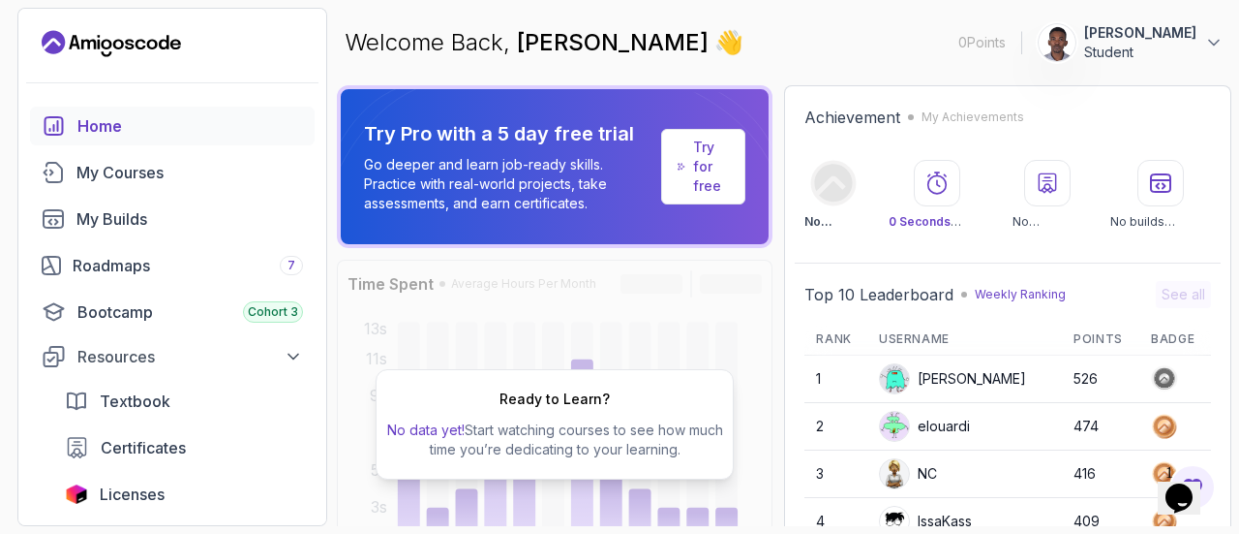
click at [85, 37] on icon "Landing page" at bounding box center [111, 43] width 139 height 31
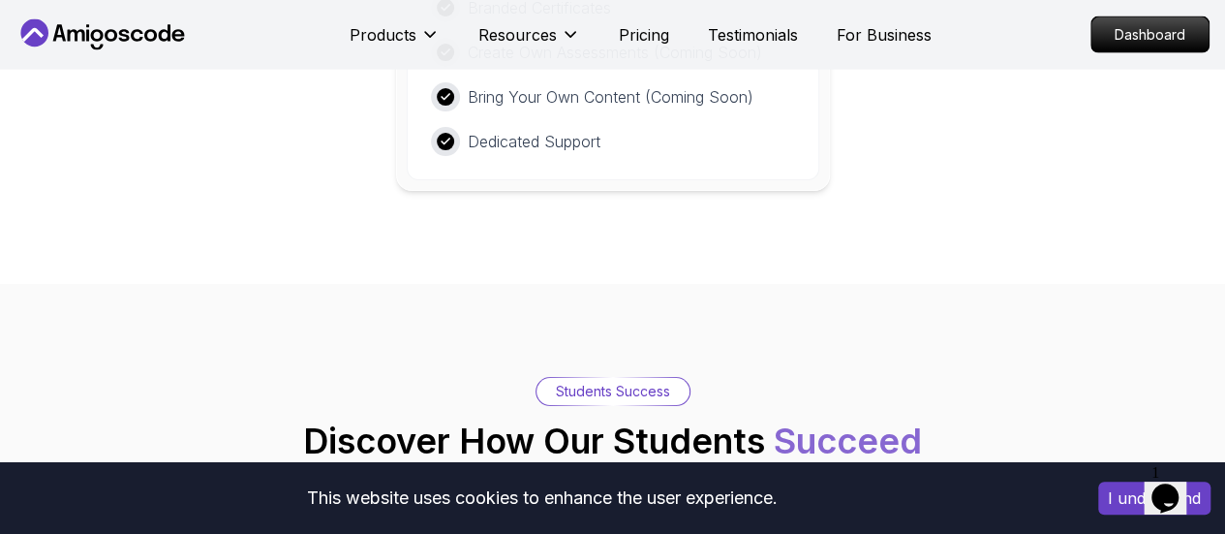
scroll to position [5810, 0]
